Goal: Information Seeking & Learning: Find contact information

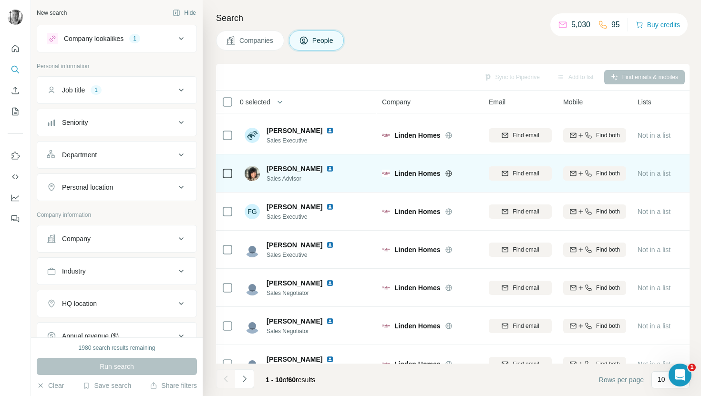
scroll to position [131, 0]
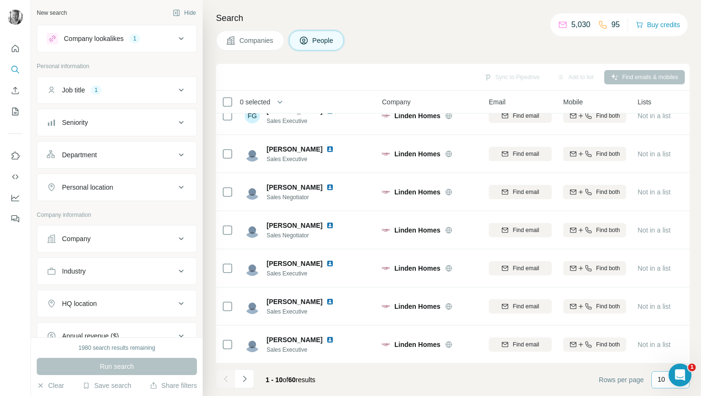
click at [657, 381] on p "10" at bounding box center [661, 380] width 8 height 10
click at [665, 307] on p "60" at bounding box center [663, 307] width 8 height 10
click at [181, 118] on icon at bounding box center [180, 122] width 11 height 11
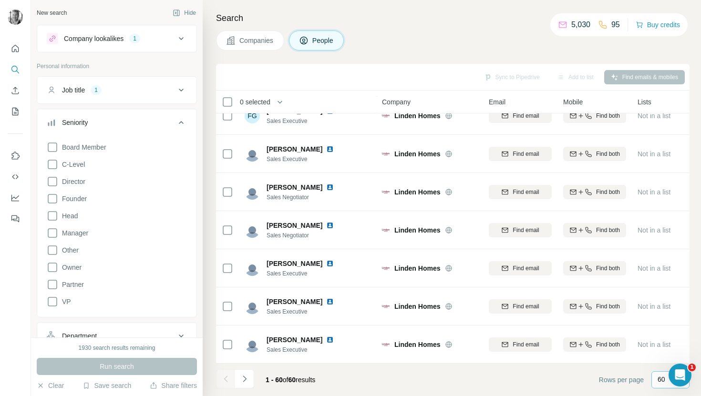
click at [182, 125] on icon at bounding box center [180, 122] width 11 height 11
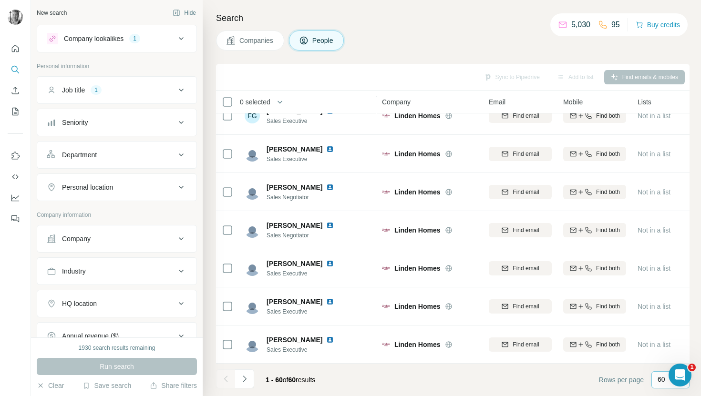
click at [187, 153] on button "Department" at bounding box center [116, 154] width 159 height 23
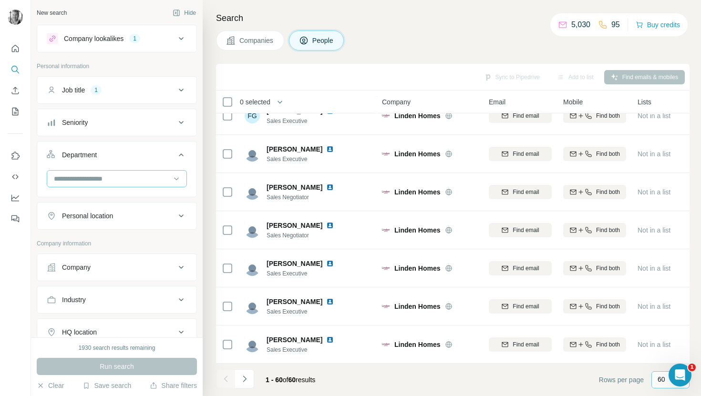
click at [156, 176] on input at bounding box center [112, 179] width 118 height 10
click at [182, 181] on div at bounding box center [117, 178] width 140 height 17
click at [179, 220] on icon at bounding box center [180, 215] width 11 height 11
click at [167, 229] on button "Personal location" at bounding box center [116, 217] width 159 height 27
click at [182, 218] on icon at bounding box center [180, 215] width 11 height 11
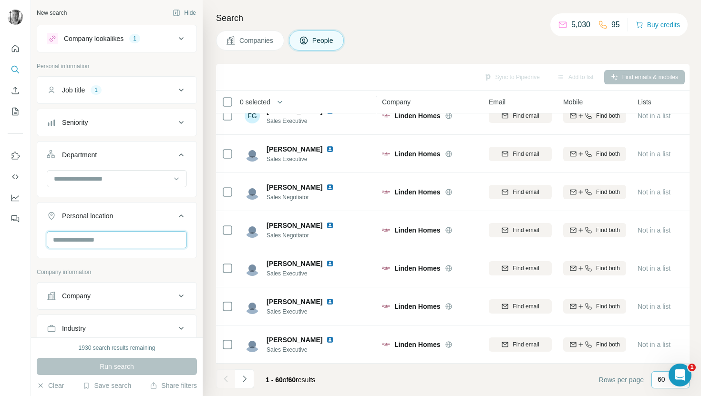
click at [148, 244] on input "text" at bounding box center [117, 239] width 140 height 17
type input "*"
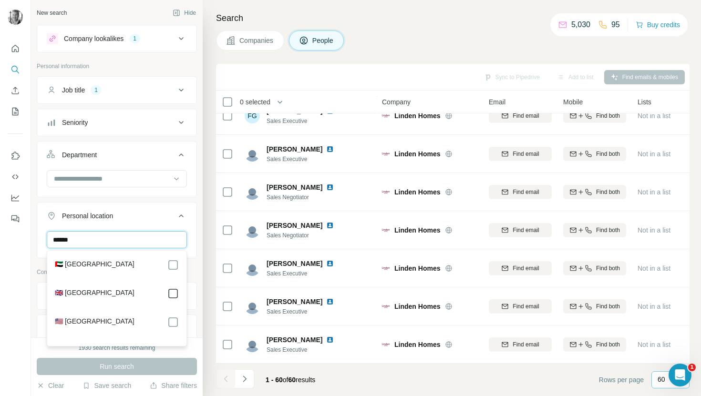
type input "******"
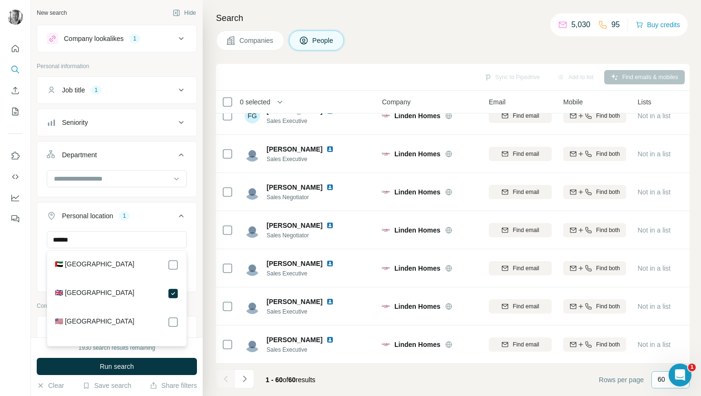
click at [31, 331] on div "New search Hide Company lookalikes 1 Personal information Job title 1 Seniority…" at bounding box center [117, 168] width 172 height 337
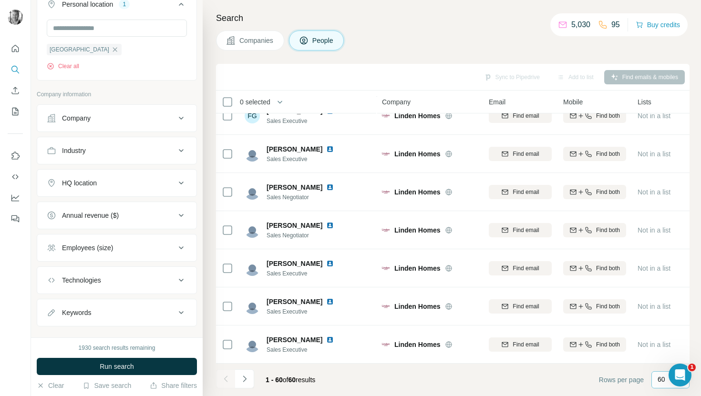
scroll to position [227, 0]
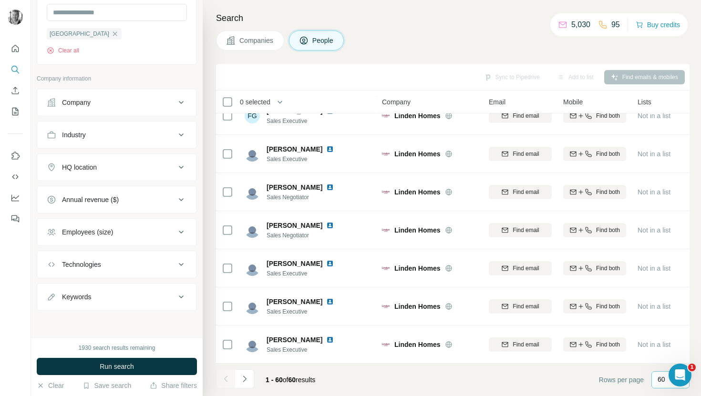
click at [184, 136] on icon at bounding box center [180, 134] width 11 height 11
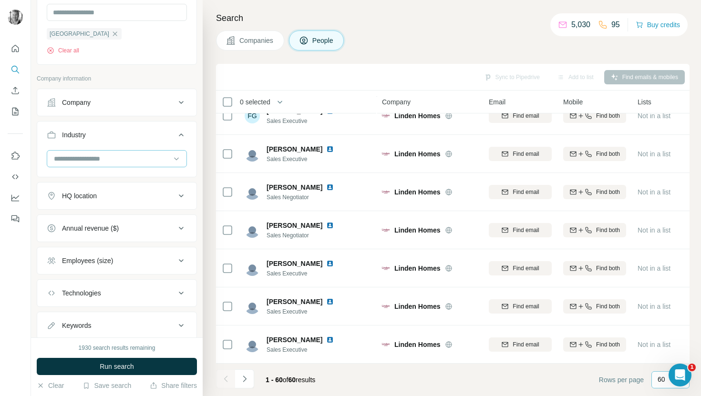
click at [161, 160] on input at bounding box center [112, 158] width 118 height 10
type input "*"
click at [182, 132] on icon at bounding box center [180, 134] width 11 height 11
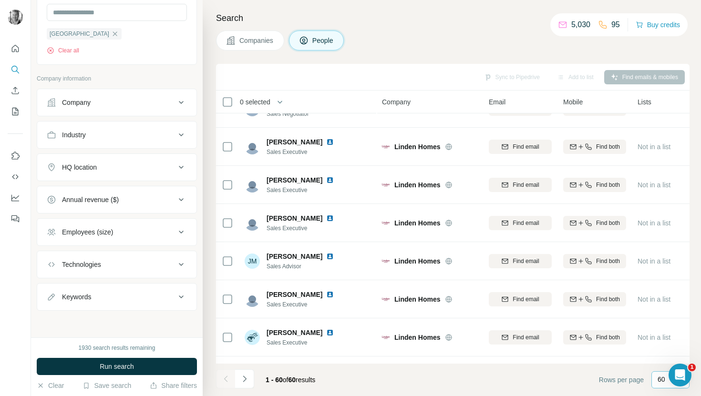
scroll to position [0, 0]
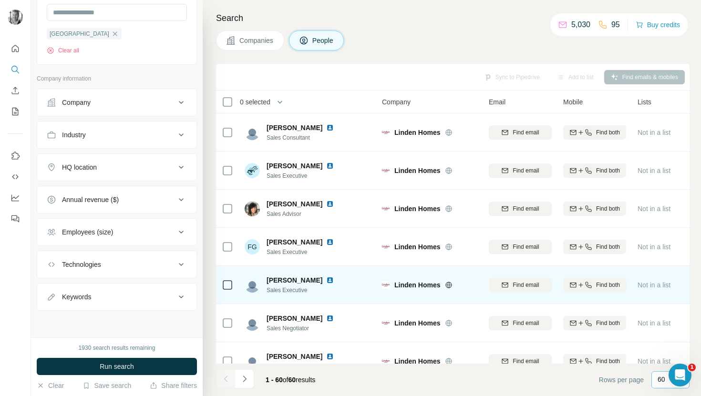
click at [292, 282] on span "[PERSON_NAME]" at bounding box center [294, 281] width 56 height 10
click at [252, 286] on img at bounding box center [252, 284] width 15 height 15
click at [283, 296] on div "[PERSON_NAME] Sales Executive" at bounding box center [308, 285] width 127 height 26
click at [293, 289] on span "Sales Executive" at bounding box center [305, 290] width 79 height 9
click at [295, 283] on span "[PERSON_NAME]" at bounding box center [294, 281] width 56 height 10
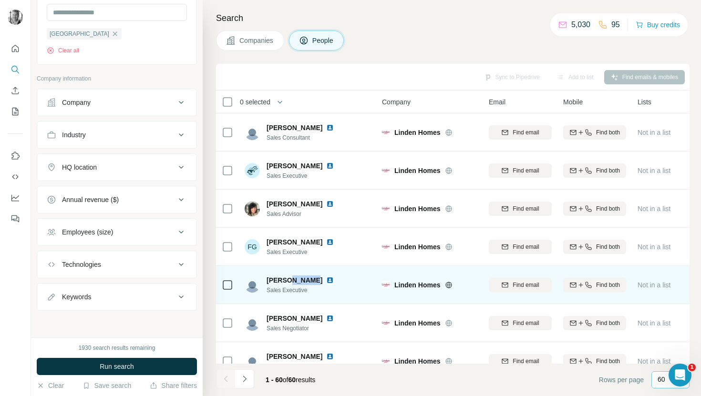
click at [295, 283] on span "[PERSON_NAME]" at bounding box center [294, 281] width 56 height 10
click at [317, 284] on div "[PERSON_NAME]" at bounding box center [305, 281] width 79 height 10
click at [326, 279] on img at bounding box center [330, 280] width 8 height 8
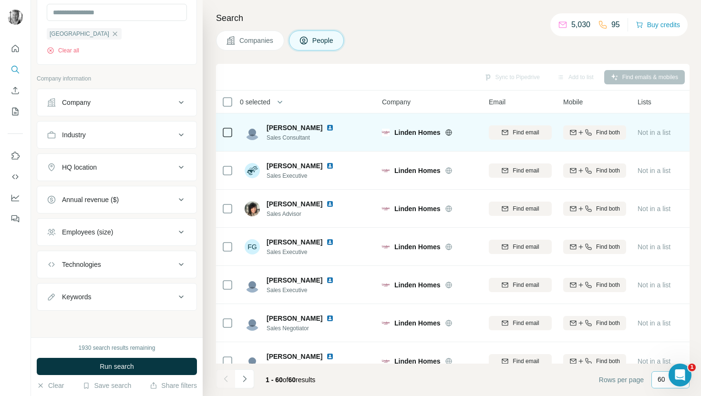
click at [326, 128] on img at bounding box center [330, 128] width 8 height 8
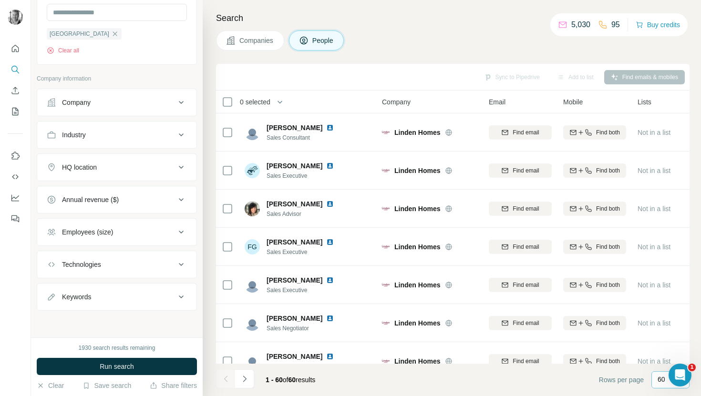
click at [611, 73] on div "Sync to Pipedrive Add to list Find emails & mobiles" at bounding box center [453, 77] width 464 height 17
click at [501, 72] on div "Sync to Pipedrive Add to list Find emails & mobiles" at bounding box center [453, 77] width 464 height 17
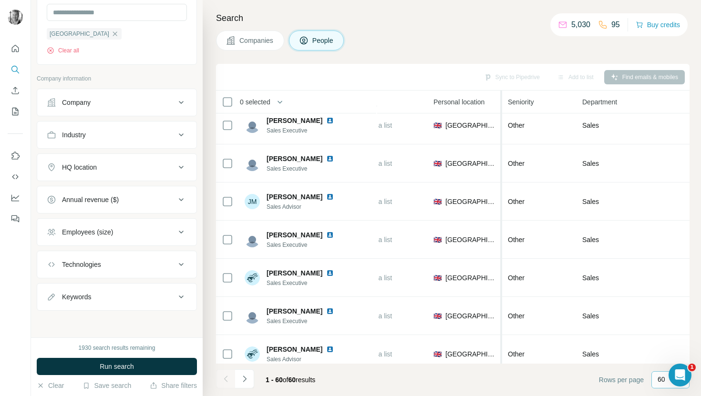
scroll to position [316, 278]
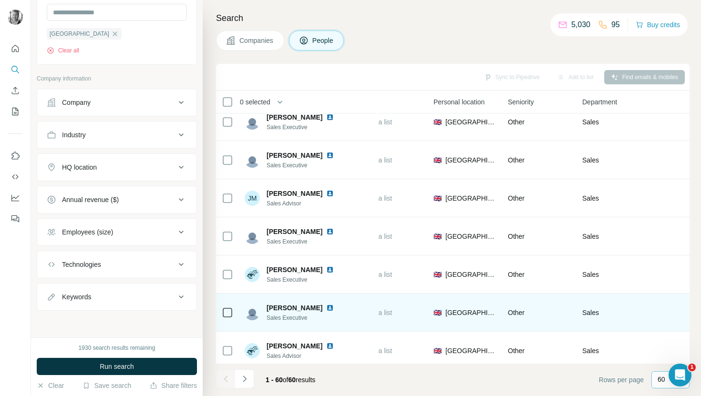
click at [326, 306] on img at bounding box center [330, 308] width 8 height 8
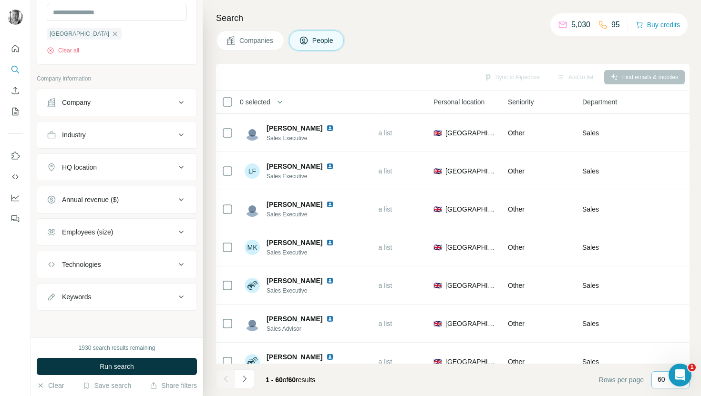
scroll to position [610, 278]
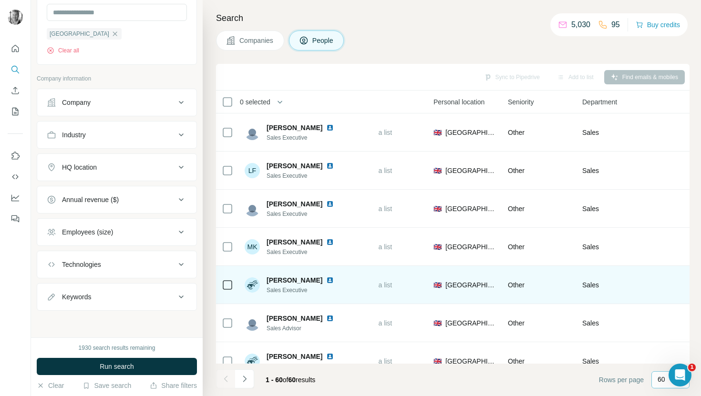
click at [326, 283] on img at bounding box center [330, 280] width 8 height 8
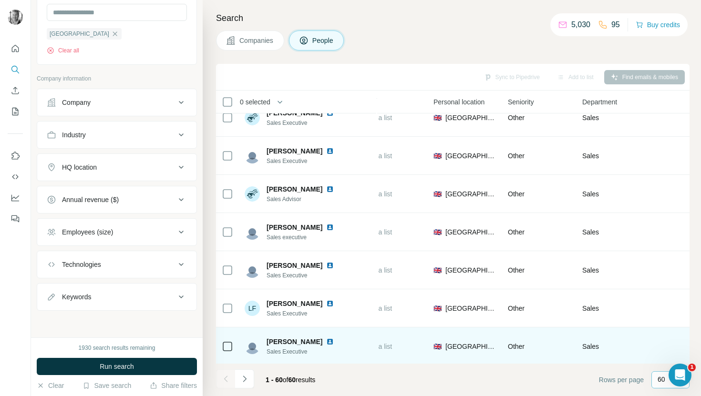
scroll to position [419, 278]
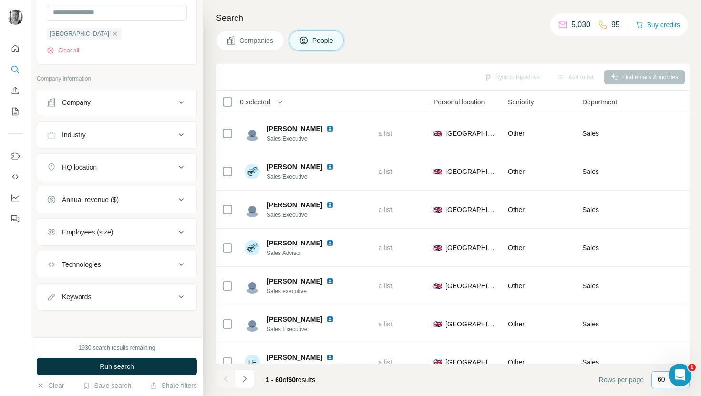
click at [313, 41] on button "People" at bounding box center [316, 41] width 55 height 20
click at [233, 39] on icon at bounding box center [231, 41] width 10 height 10
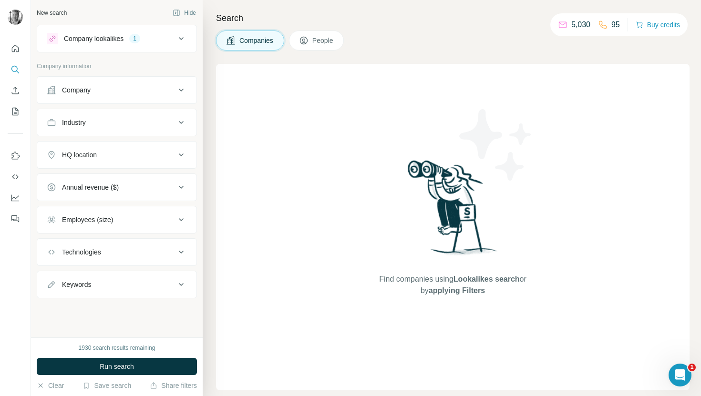
click at [317, 45] on button "People" at bounding box center [316, 41] width 55 height 20
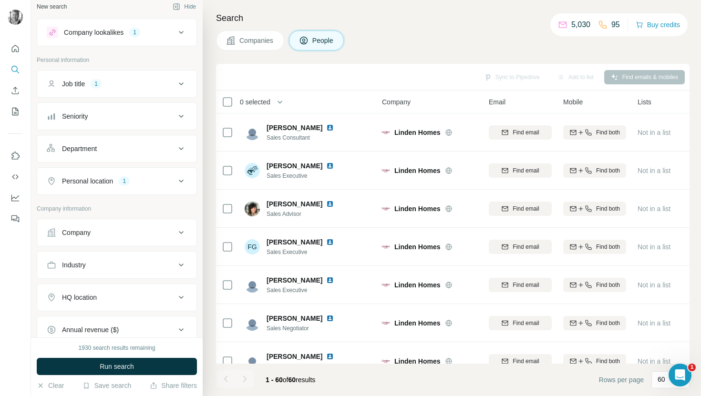
scroll to position [6, 0]
click at [178, 182] on icon at bounding box center [180, 181] width 11 height 11
click at [137, 207] on input "text" at bounding box center [117, 205] width 140 height 17
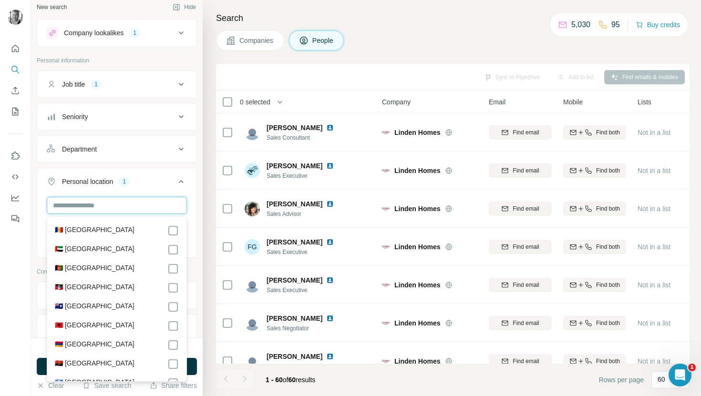
click at [137, 207] on input "text" at bounding box center [117, 205] width 140 height 17
click at [180, 183] on icon at bounding box center [180, 181] width 11 height 11
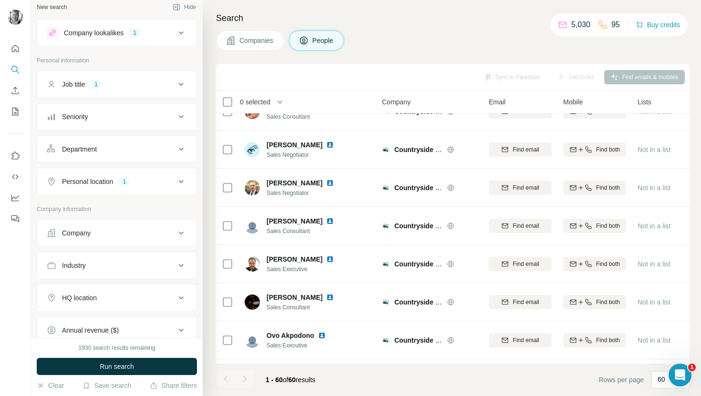
scroll to position [1742, 0]
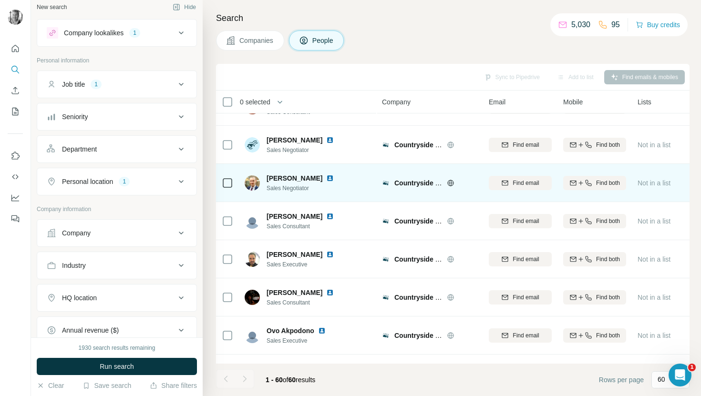
click at [326, 178] on img at bounding box center [330, 178] width 8 height 8
